Goal: Navigation & Orientation: Find specific page/section

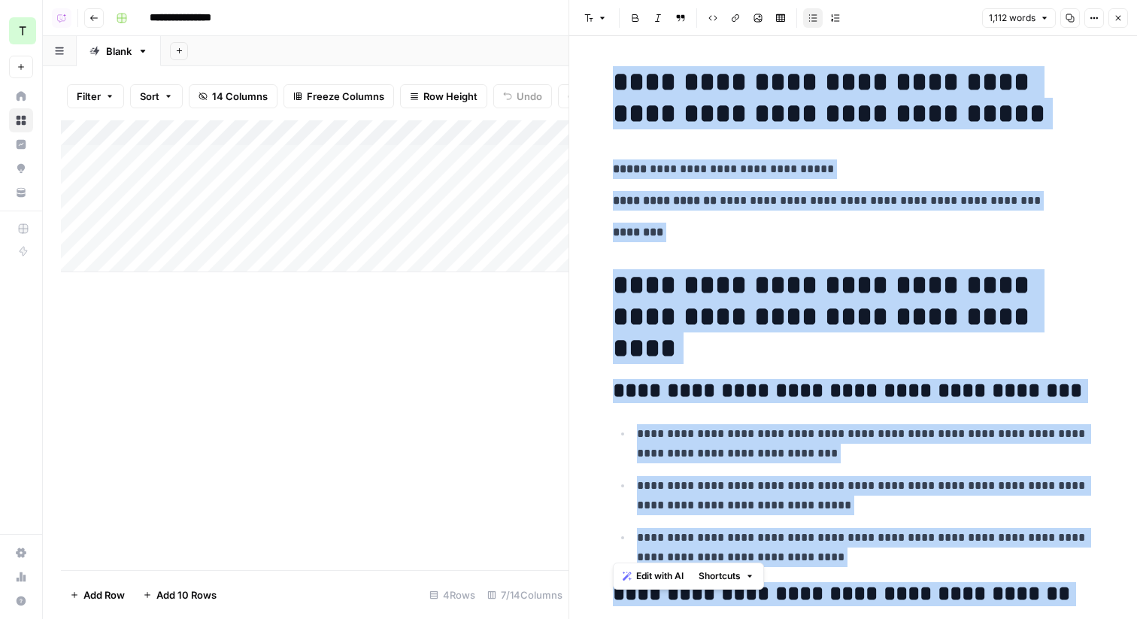
scroll to position [5036, 0]
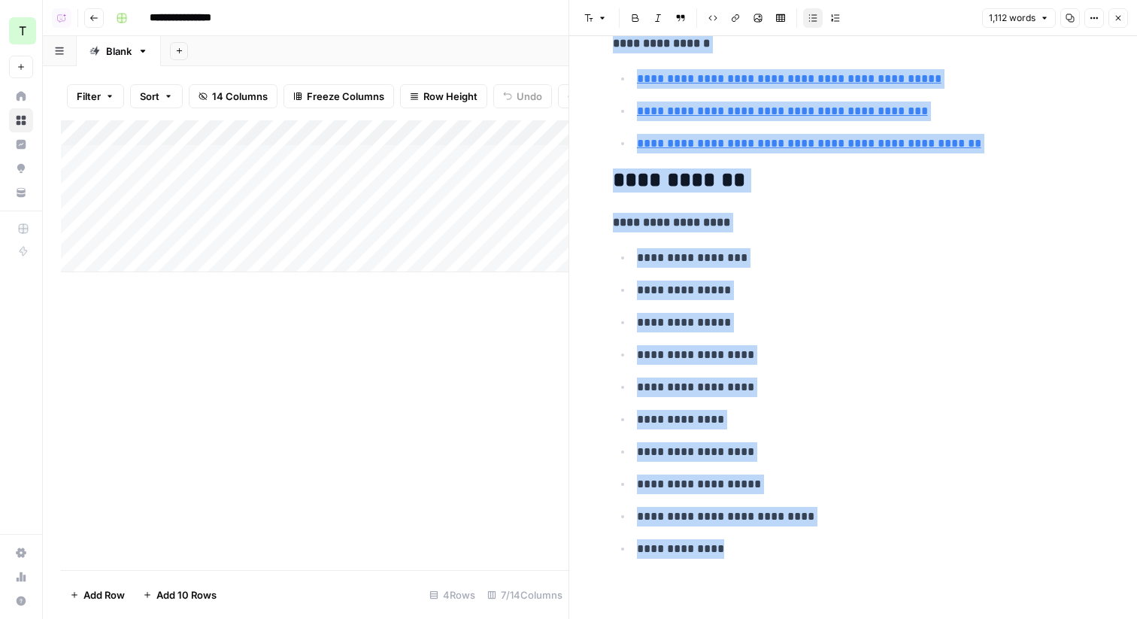
click at [1117, 19] on icon "button" at bounding box center [1118, 18] width 9 height 9
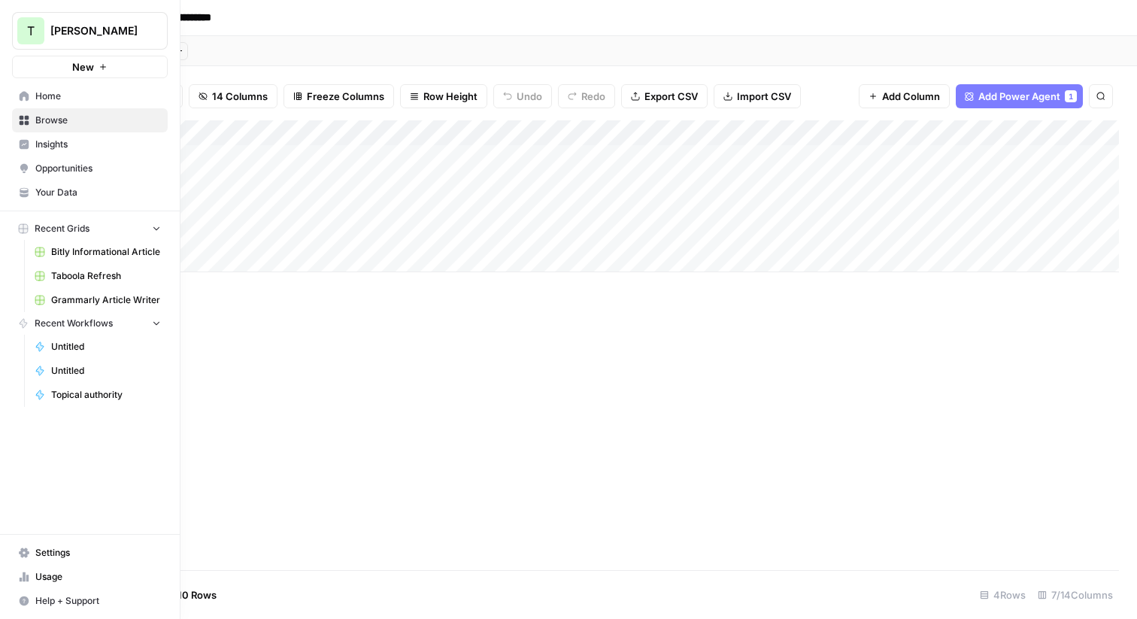
click at [58, 34] on span "Travis Demo" at bounding box center [95, 30] width 91 height 15
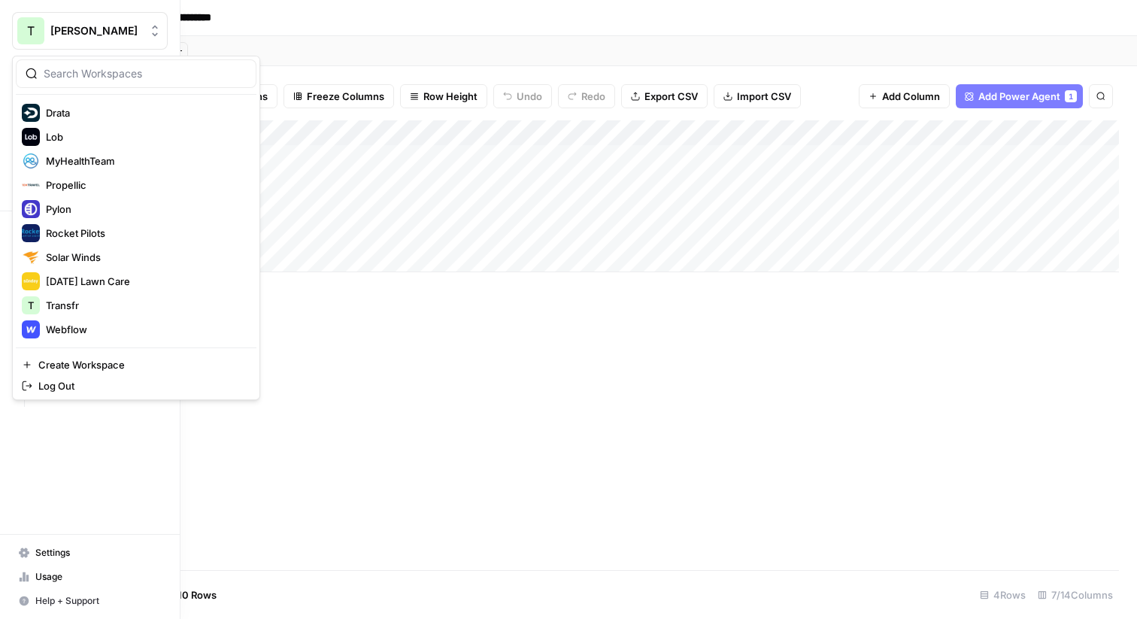
scroll to position [215, 0]
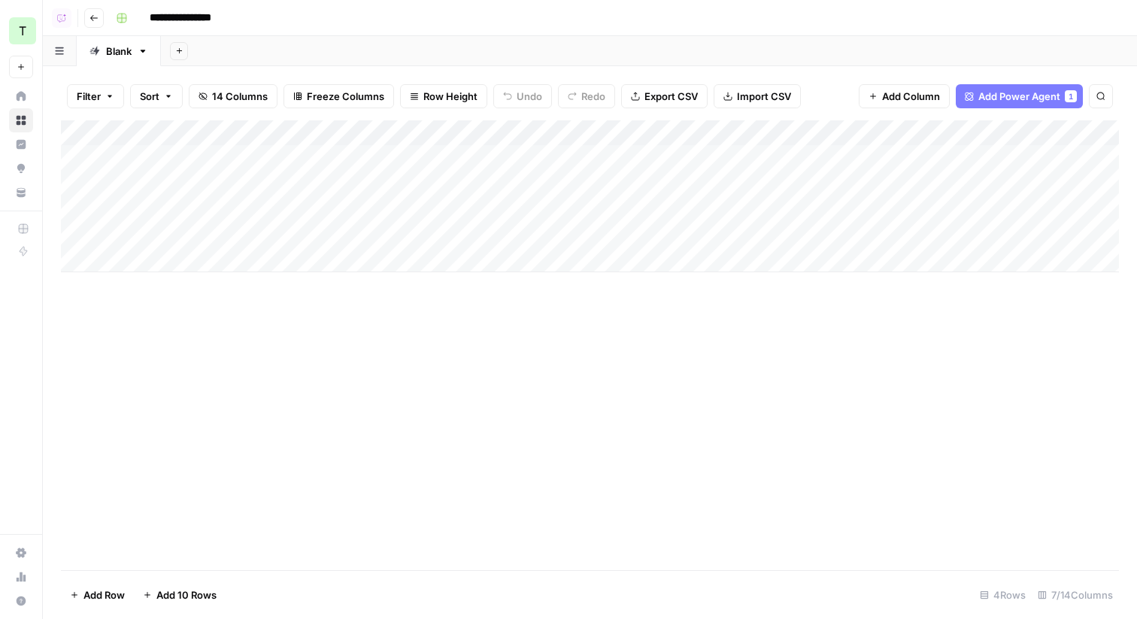
click at [267, 57] on div "Add Sheet" at bounding box center [649, 51] width 976 height 30
click at [92, 18] on icon "button" at bounding box center [93, 18] width 9 height 9
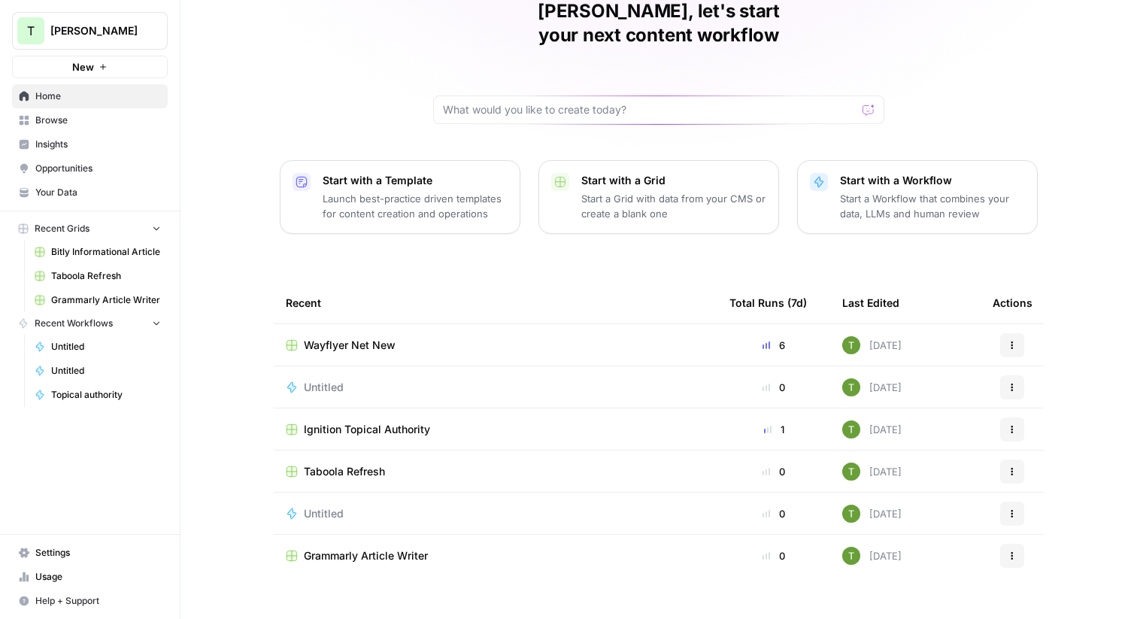
scroll to position [72, 0]
click at [50, 120] on span "Browse" at bounding box center [98, 121] width 126 height 14
